Goal: Task Accomplishment & Management: Complete application form

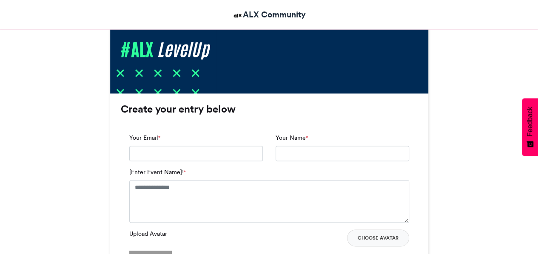
scroll to position [510, 0]
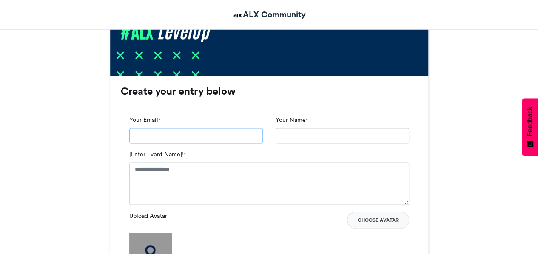
click at [165, 138] on input "Your Email *" at bounding box center [196, 135] width 134 height 15
type input "**********"
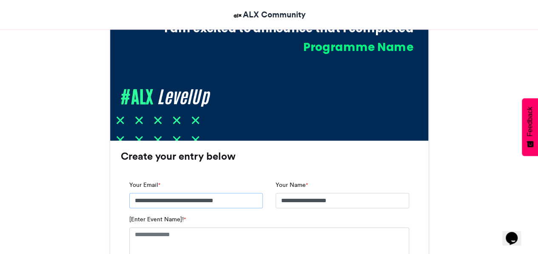
scroll to position [510, 0]
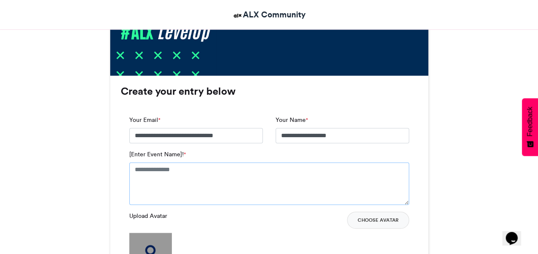
click at [158, 171] on textarea "[Enter Event Name]! *" at bounding box center [269, 183] width 280 height 43
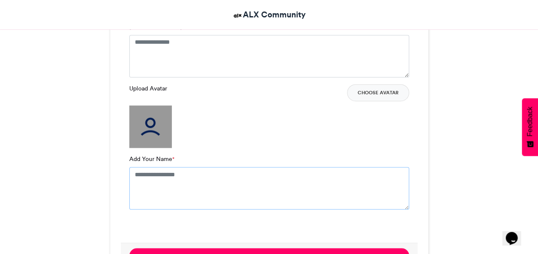
click at [171, 177] on textarea "Add Your Name *" at bounding box center [269, 188] width 280 height 43
type textarea "**********"
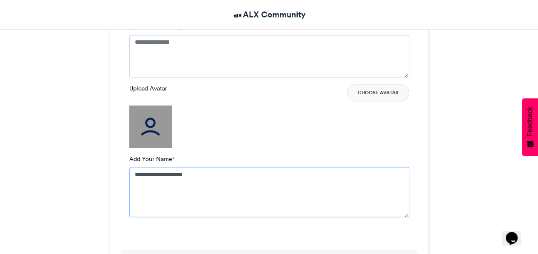
drag, startPoint x: 200, startPoint y: 174, endPoint x: 127, endPoint y: 172, distance: 73.2
click at [127, 172] on div "**********" at bounding box center [269, 115] width 297 height 271
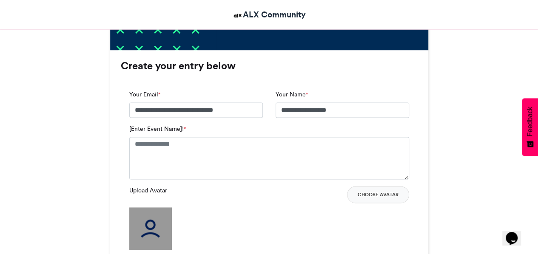
scroll to position [510, 0]
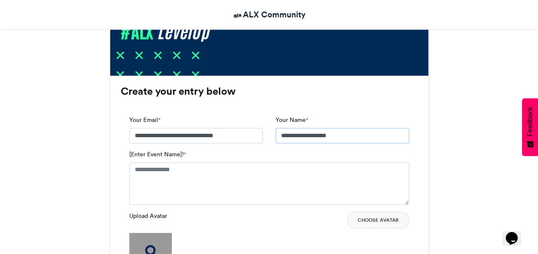
drag, startPoint x: 340, startPoint y: 134, endPoint x: 262, endPoint y: 134, distance: 78.3
click at [262, 134] on div "**********" at bounding box center [269, 133] width 293 height 34
paste input "*"
type input "**********"
click at [179, 169] on textarea "[Enter Event Name]! *" at bounding box center [269, 183] width 280 height 43
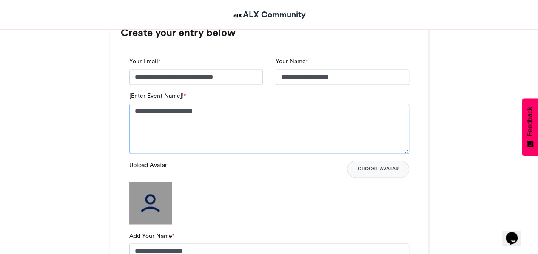
scroll to position [638, 0]
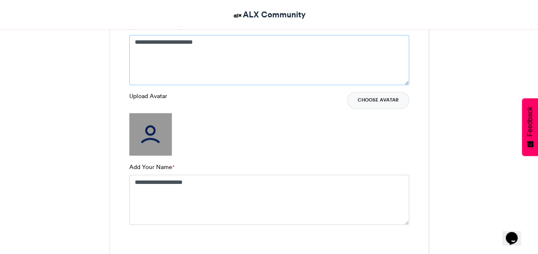
type textarea "**********"
click at [389, 102] on button "Choose Avatar" at bounding box center [378, 100] width 62 height 17
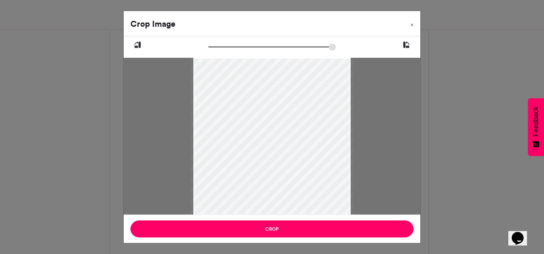
drag, startPoint x: 211, startPoint y: 47, endPoint x: 216, endPoint y: 32, distance: 16.1
click at [216, 43] on input "zoom" at bounding box center [272, 47] width 128 height 8
drag, startPoint x: 216, startPoint y: 48, endPoint x: 211, endPoint y: 48, distance: 5.1
type input "******"
click at [211, 48] on input "zoom" at bounding box center [272, 47] width 128 height 8
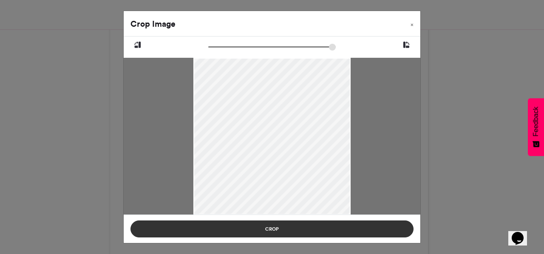
click at [247, 230] on button "Crop" at bounding box center [272, 229] width 283 height 17
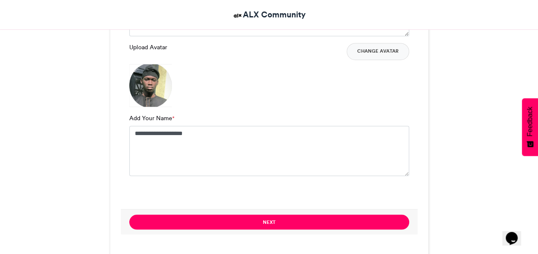
scroll to position [681, 0]
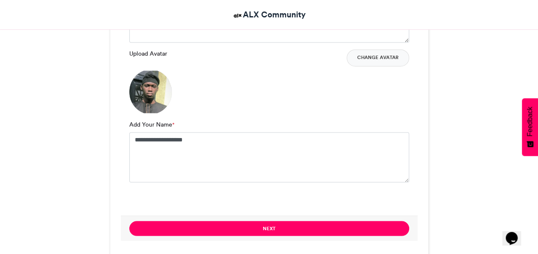
click at [246, 224] on button "Next" at bounding box center [269, 228] width 280 height 15
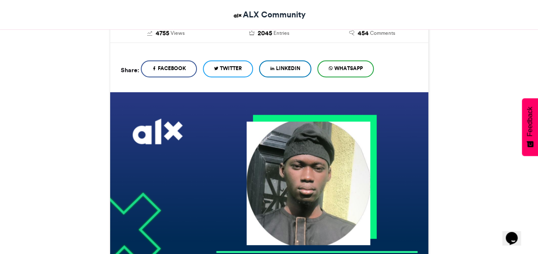
scroll to position [218, 0]
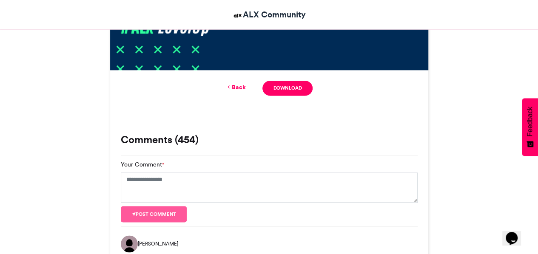
click at [234, 90] on link "Back" at bounding box center [235, 87] width 20 height 9
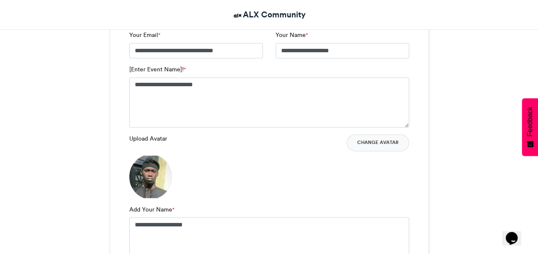
scroll to position [595, 0]
click at [362, 138] on button "Change Avatar" at bounding box center [378, 143] width 63 height 17
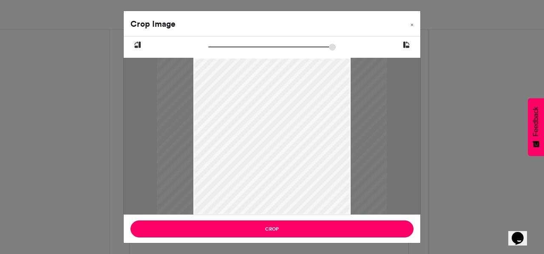
type input "******"
drag, startPoint x: 282, startPoint y: 88, endPoint x: 242, endPoint y: 189, distance: 108.1
click at [242, 189] on div at bounding box center [234, 236] width 279 height 495
click at [407, 46] on icon at bounding box center [407, 45] width 8 height 11
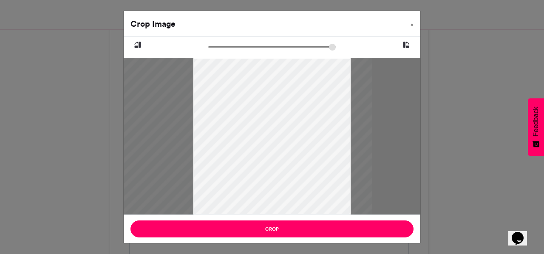
click at [406, 46] on icon at bounding box center [407, 45] width 8 height 11
click at [138, 42] on icon at bounding box center [138, 45] width 8 height 11
click at [405, 43] on icon at bounding box center [407, 45] width 8 height 11
drag, startPoint x: 284, startPoint y: 151, endPoint x: 289, endPoint y: 146, distance: 6.6
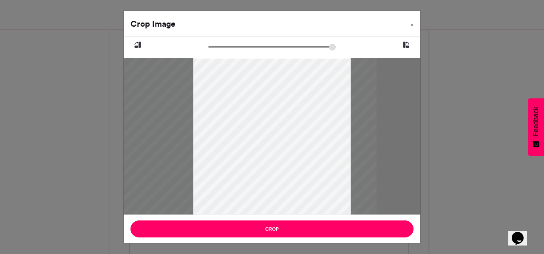
click at [289, 146] on div at bounding box center [238, 232] width 279 height 495
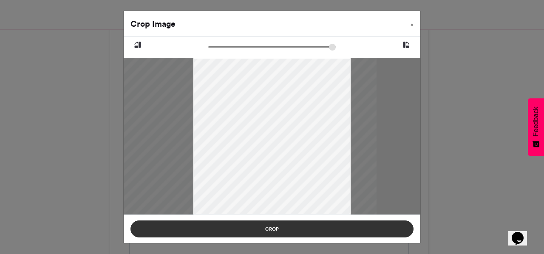
click at [284, 233] on button "Crop" at bounding box center [272, 229] width 283 height 17
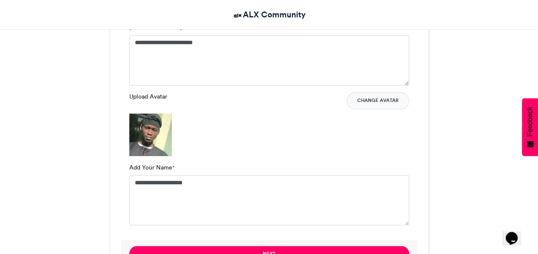
scroll to position [723, 0]
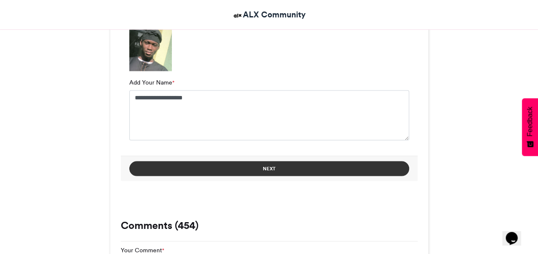
click at [250, 169] on button "Next" at bounding box center [269, 168] width 280 height 15
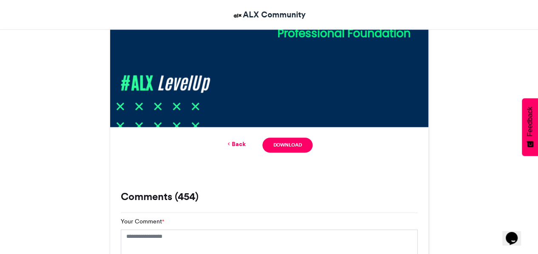
scroll to position [467, 0]
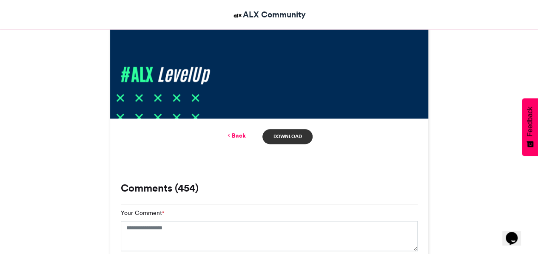
click at [296, 139] on link "Download" at bounding box center [287, 136] width 50 height 15
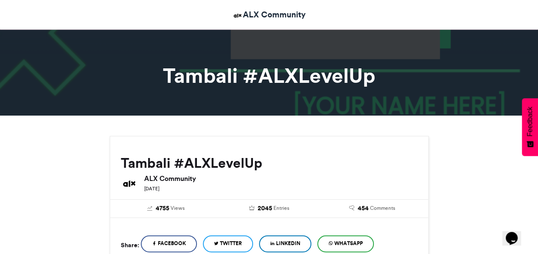
scroll to position [0, 0]
